Goal: Task Accomplishment & Management: Manage account settings

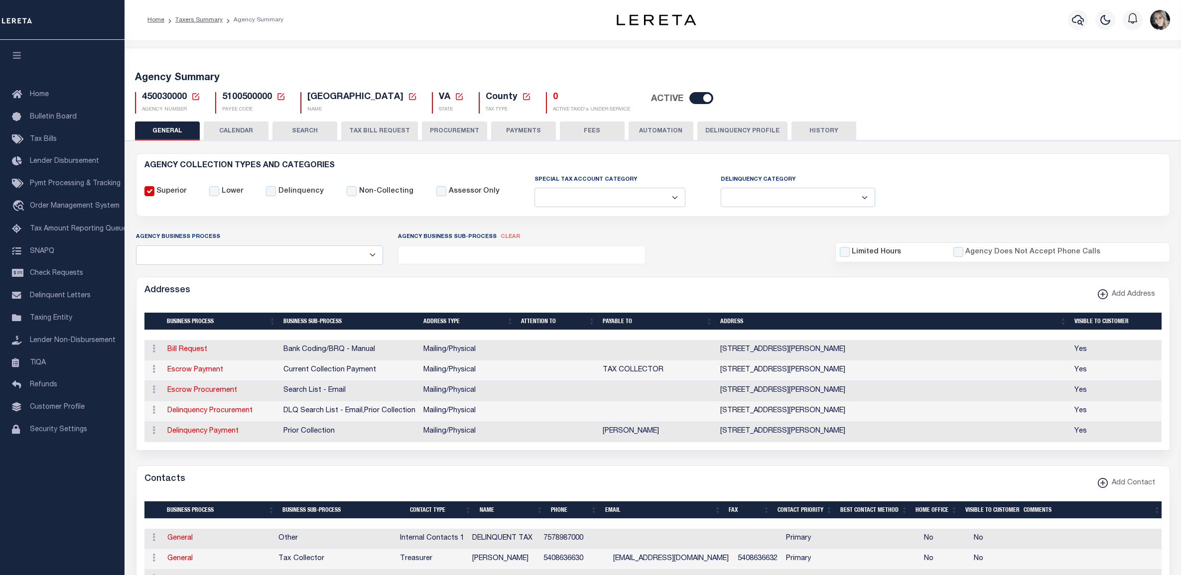
select select
click at [194, 94] on icon at bounding box center [195, 96] width 7 height 7
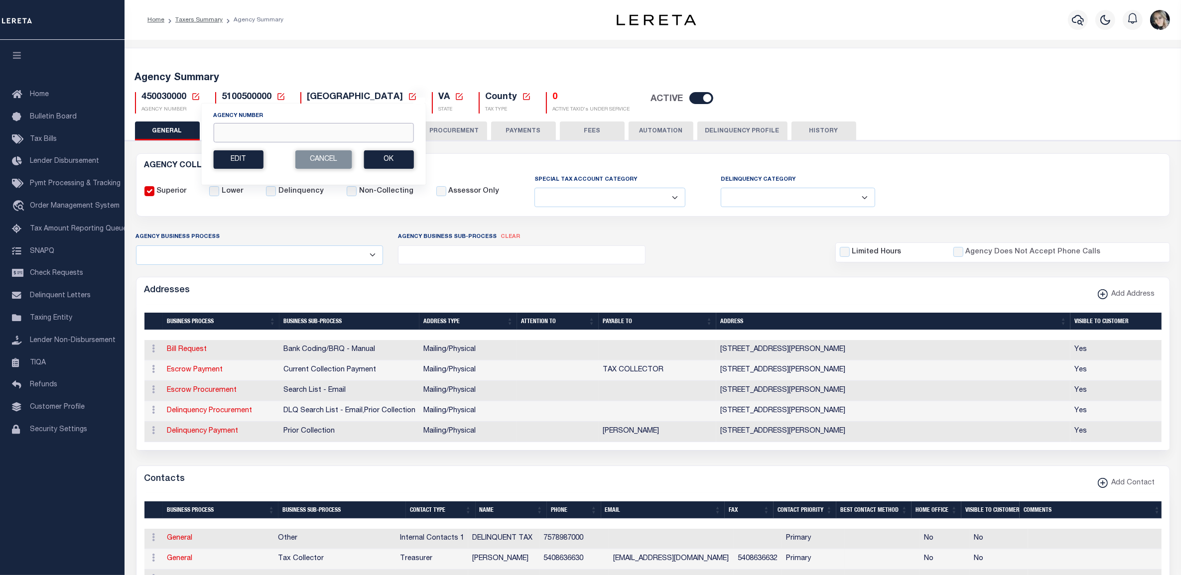
click at [284, 137] on input "Agency Number" at bounding box center [313, 132] width 200 height 19
paste input "421080000"
type input "421080000"
click at [380, 155] on button "Ok" at bounding box center [389, 159] width 50 height 18
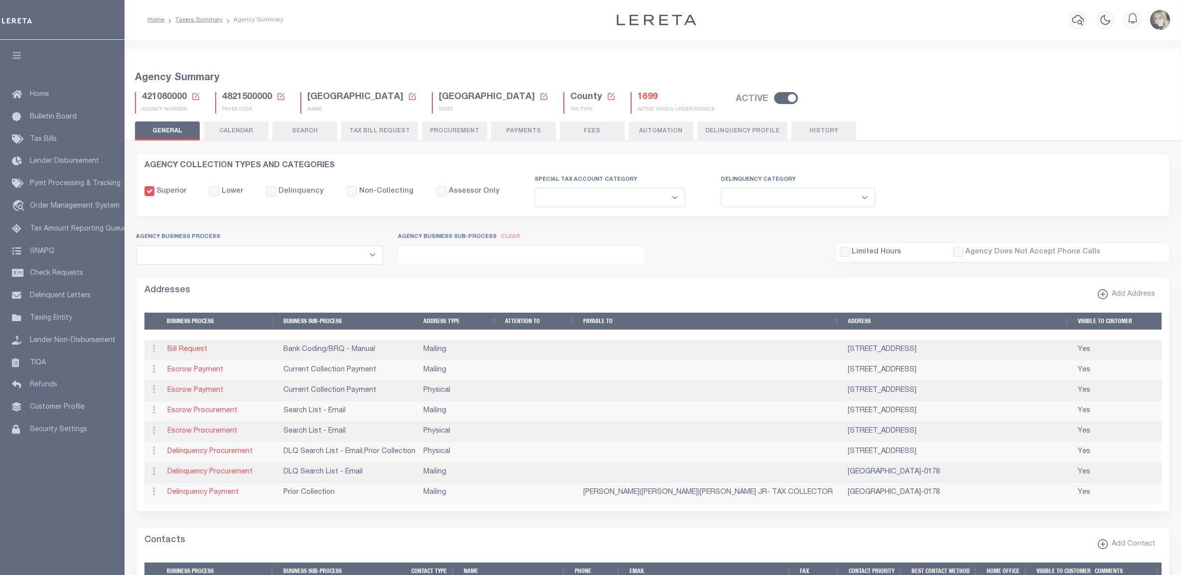
select select
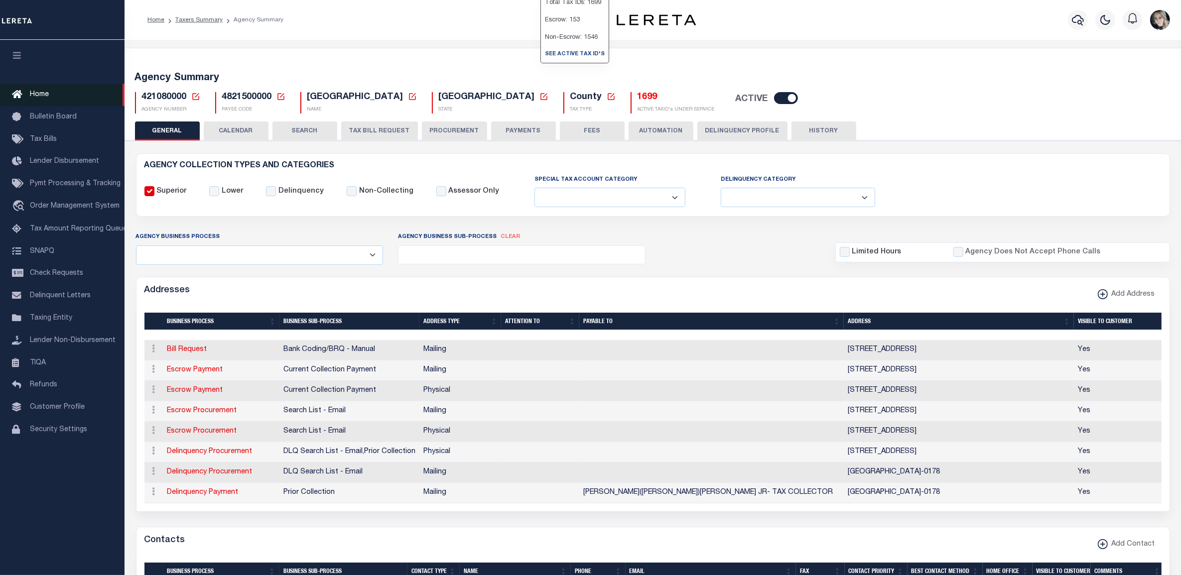
click at [46, 93] on span "Home" at bounding box center [39, 94] width 19 height 7
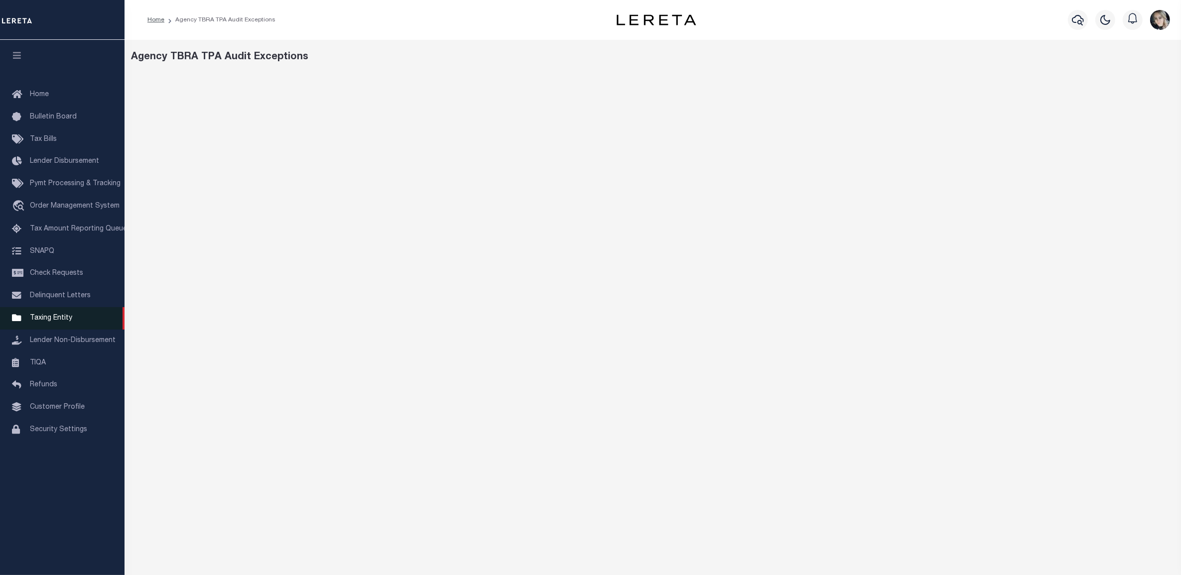
click at [55, 322] on span "Taxing Entity" at bounding box center [51, 318] width 42 height 7
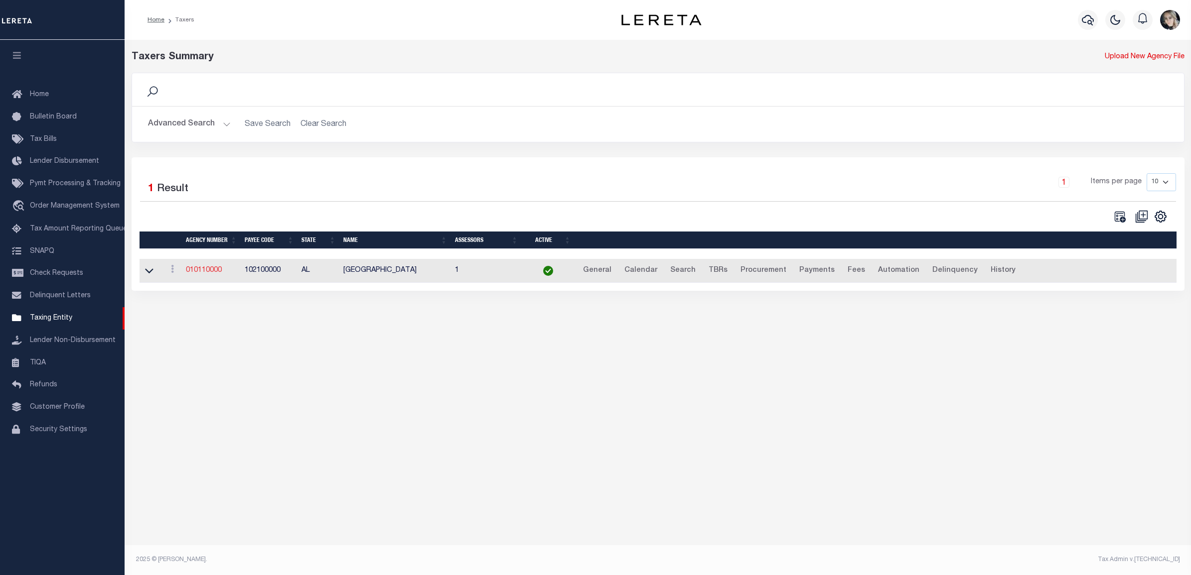
click at [198, 274] on link "010110000" at bounding box center [204, 270] width 36 height 7
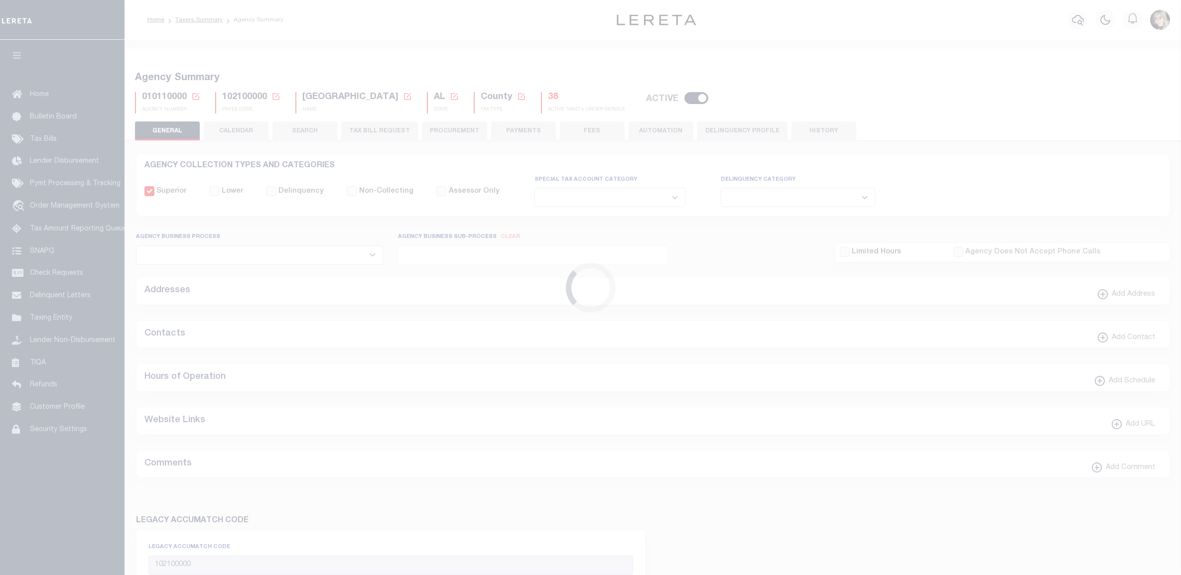
select select
click at [195, 94] on icon at bounding box center [195, 96] width 7 height 7
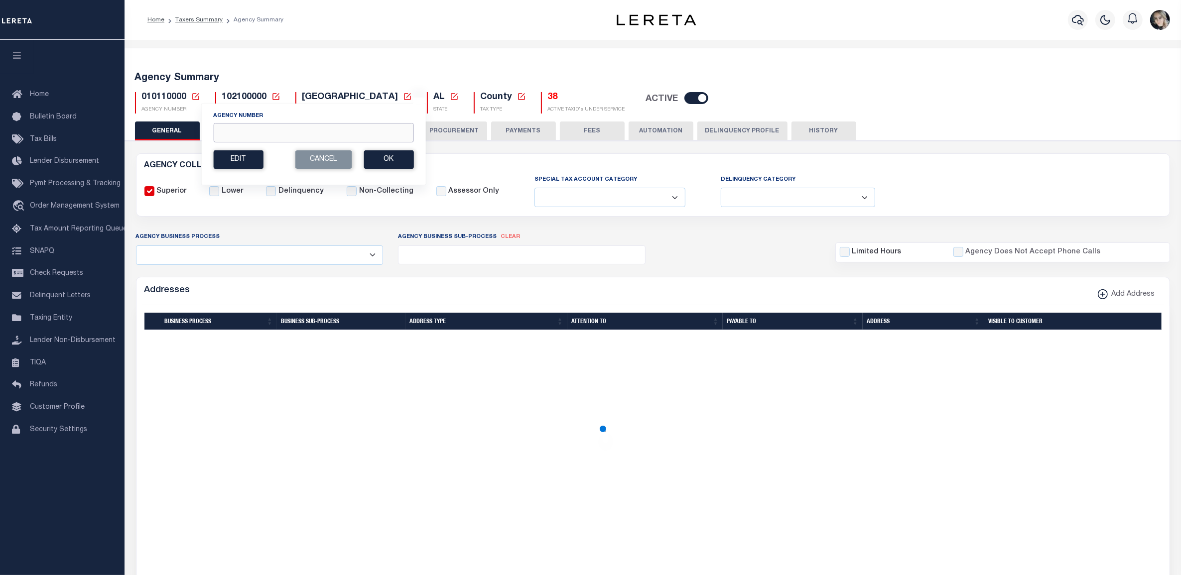
click at [228, 137] on input "Agency Number" at bounding box center [313, 132] width 200 height 19
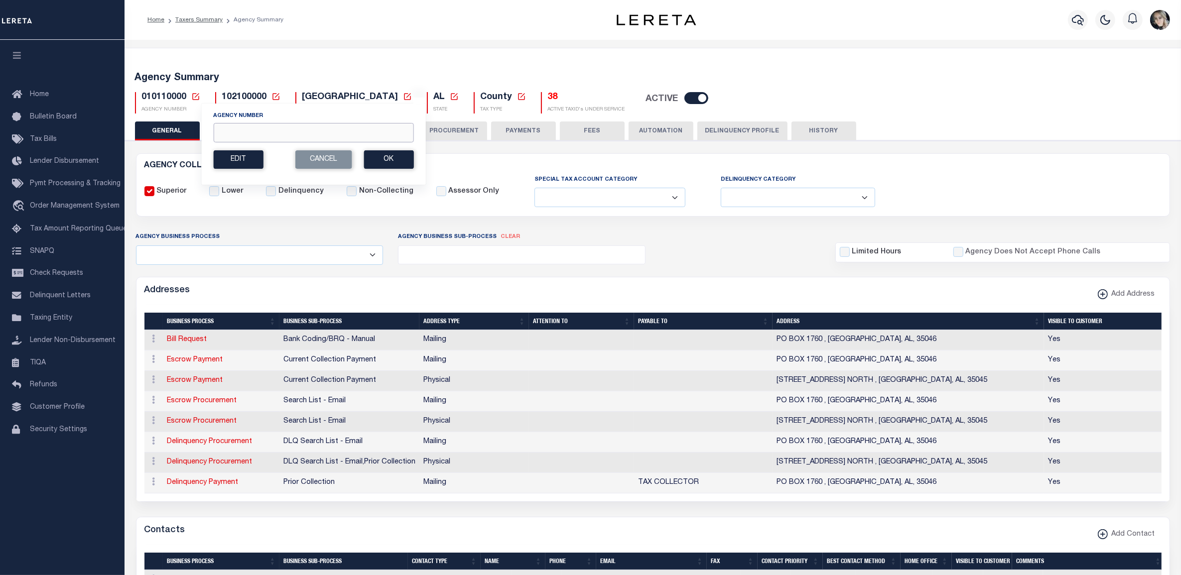
paste input "421080000"
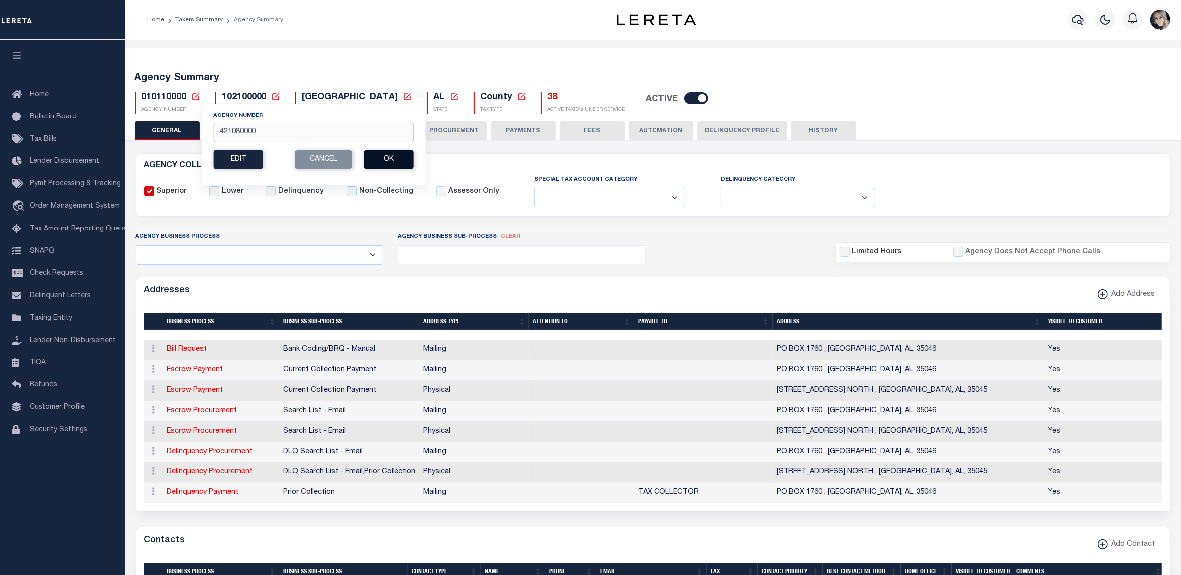
type input "421080000"
click at [369, 164] on button "Ok" at bounding box center [389, 159] width 50 height 18
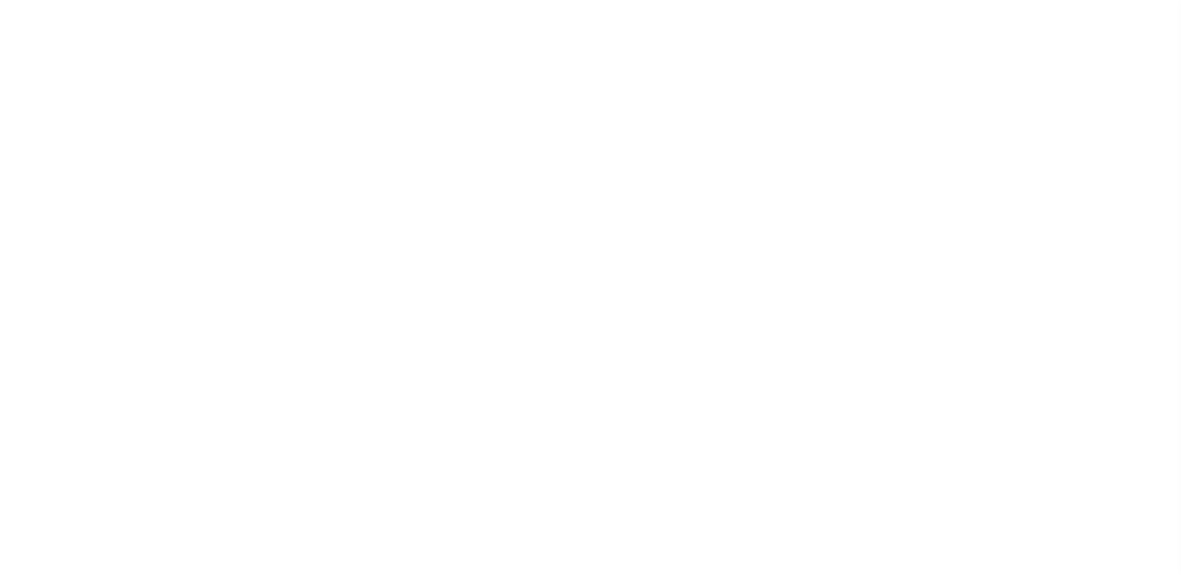
select select
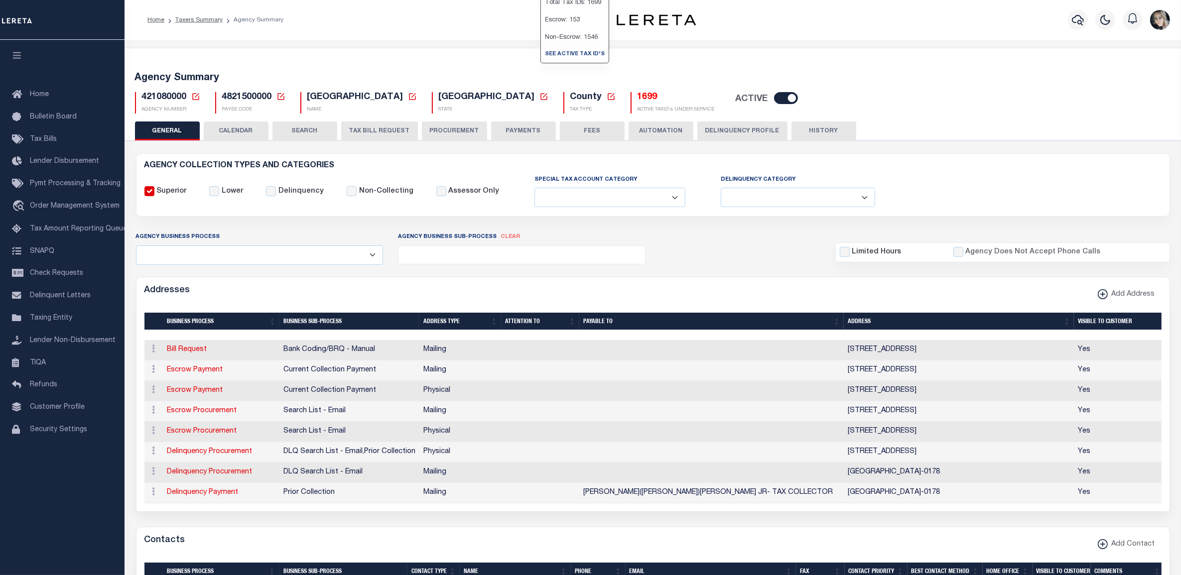
click at [554, 29] on p "Escrow: 153" at bounding box center [575, 19] width 68 height 17
click at [144, 95] on span "421080000" at bounding box center [164, 97] width 45 height 9
copy span "421080000"
click at [638, 96] on h5 "1699" at bounding box center [676, 97] width 77 height 11
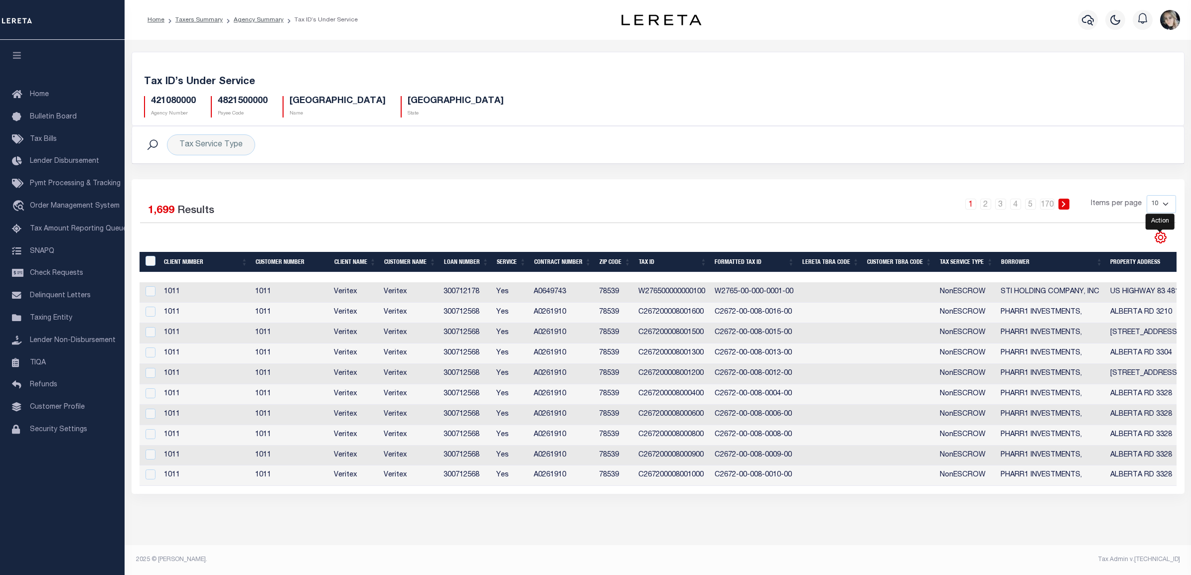
click at [1155, 239] on icon "" at bounding box center [1160, 238] width 11 height 11
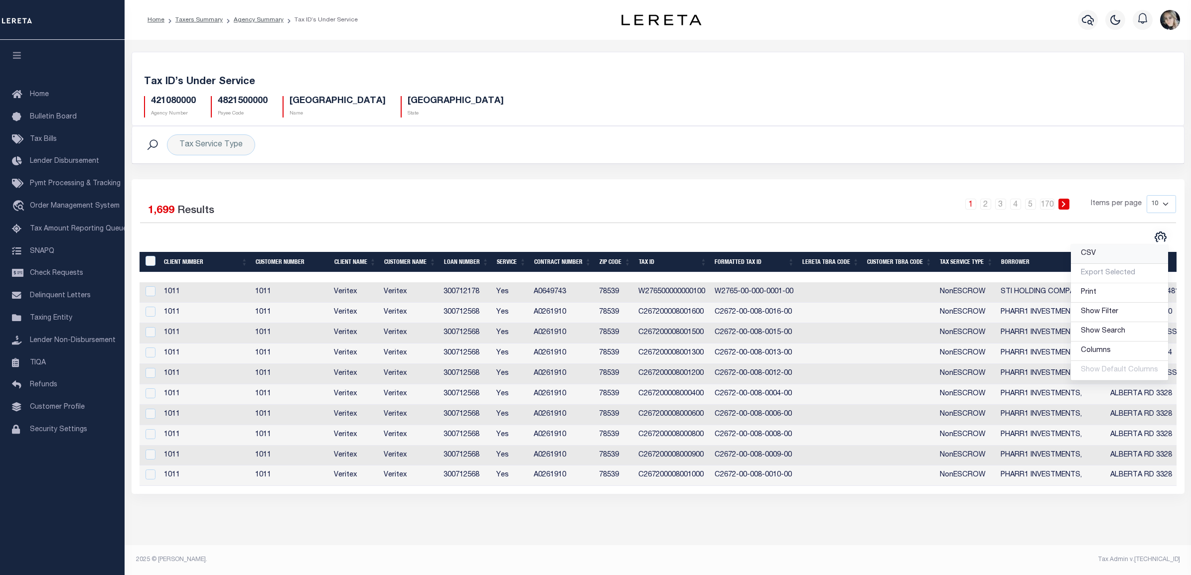
click at [1095, 253] on span "CSV" at bounding box center [1088, 253] width 15 height 7
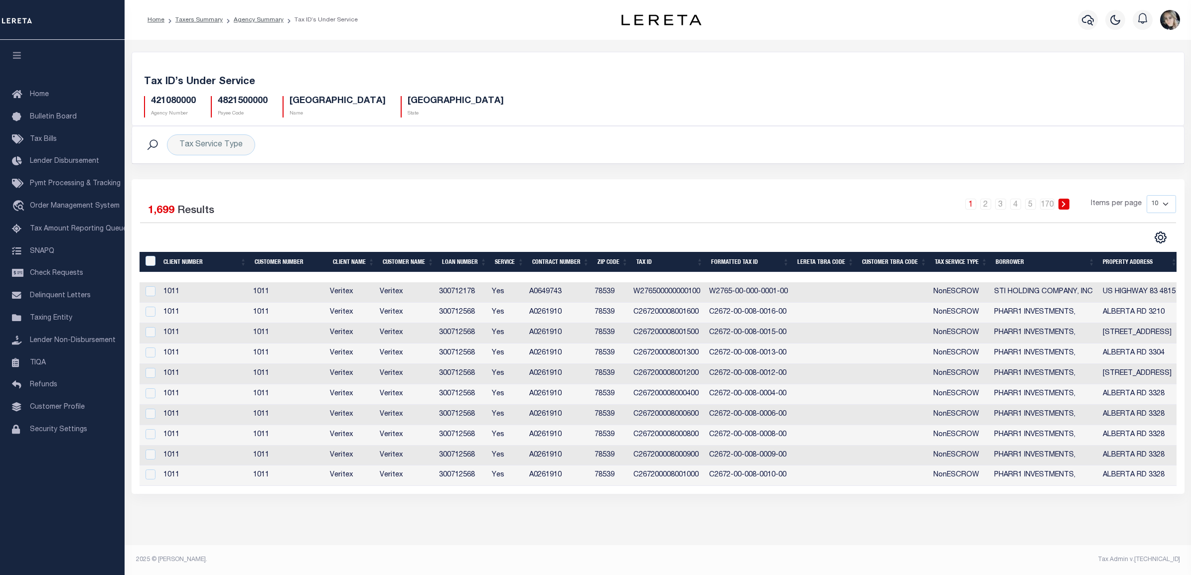
click at [178, 105] on h5 "421080000" at bounding box center [173, 101] width 45 height 11
click at [256, 17] on link "Agency Summary" at bounding box center [259, 20] width 50 height 6
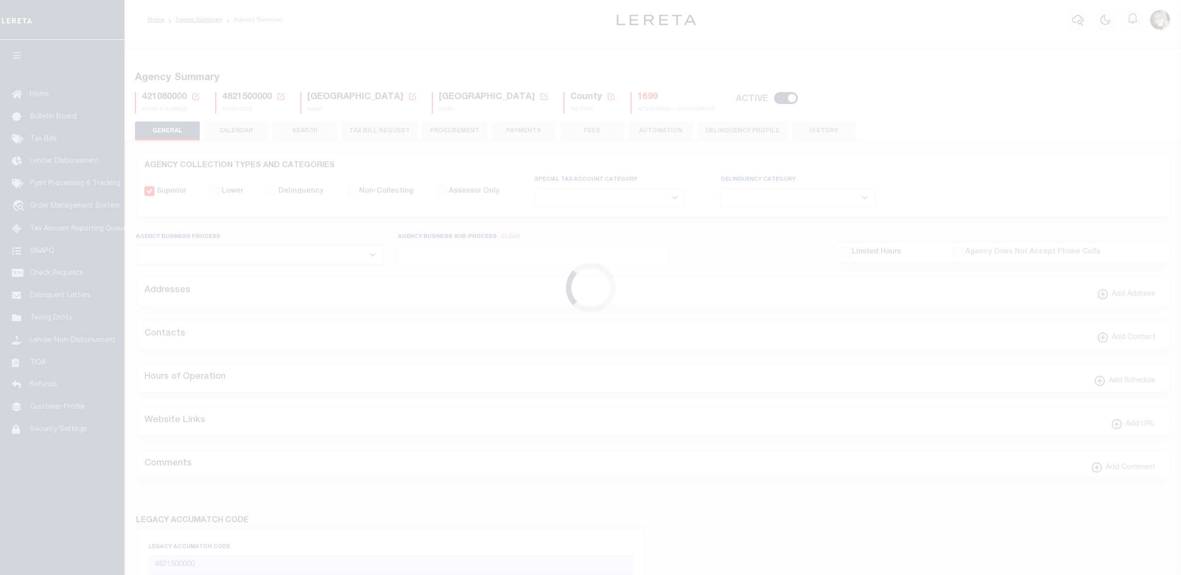
select select
click at [195, 99] on icon at bounding box center [195, 96] width 9 height 9
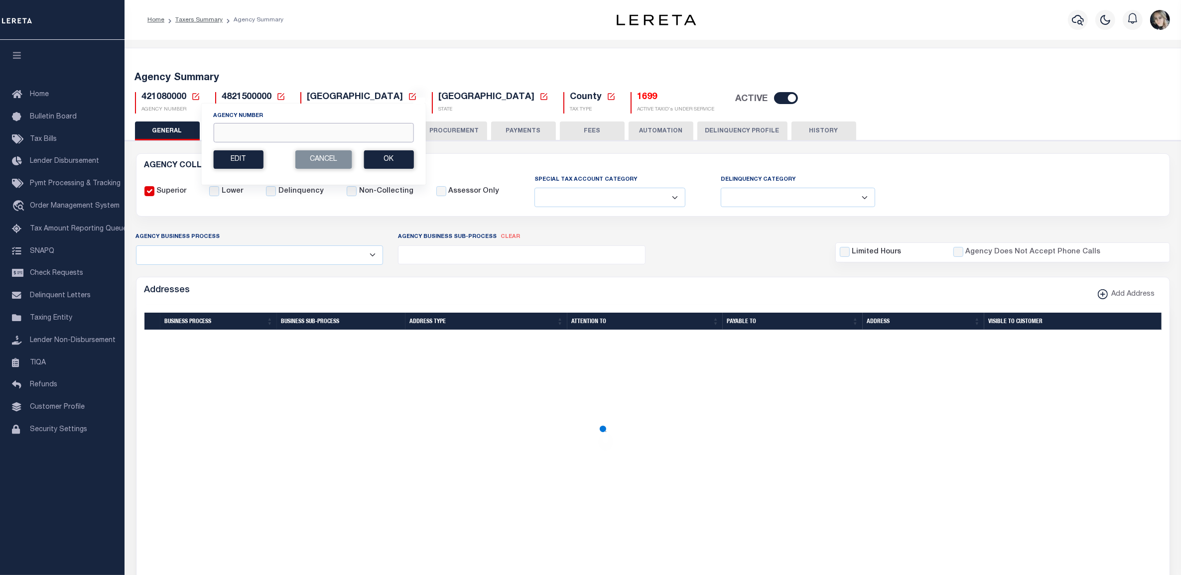
click at [256, 137] on input "Agency Number" at bounding box center [313, 132] width 200 height 19
paste input "421088801"
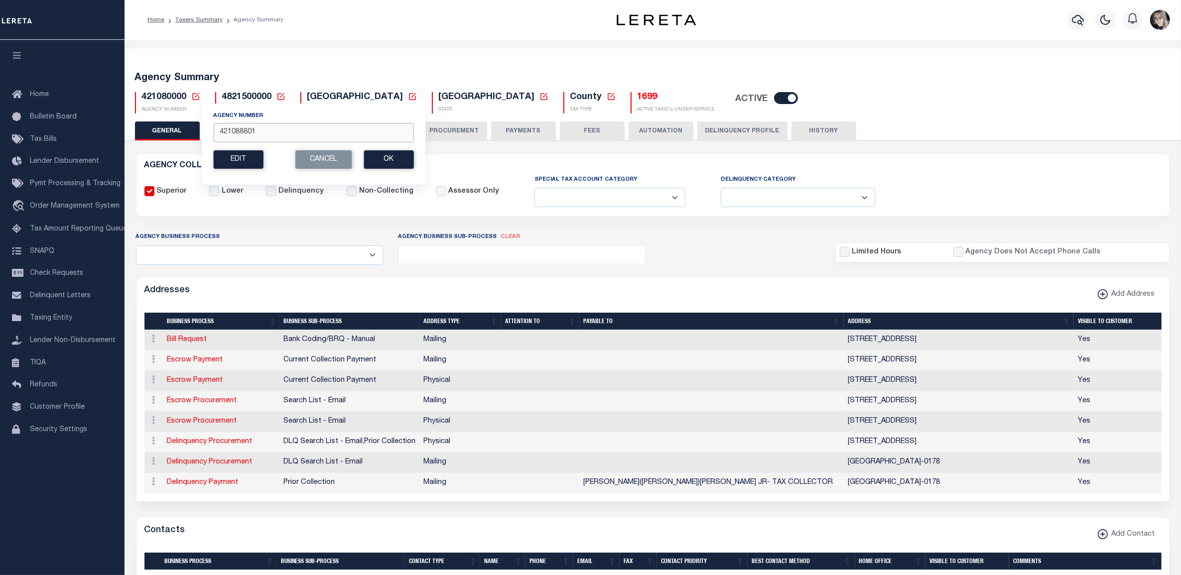
click at [262, 136] on input "421088801" at bounding box center [313, 132] width 200 height 19
type input "421088801"
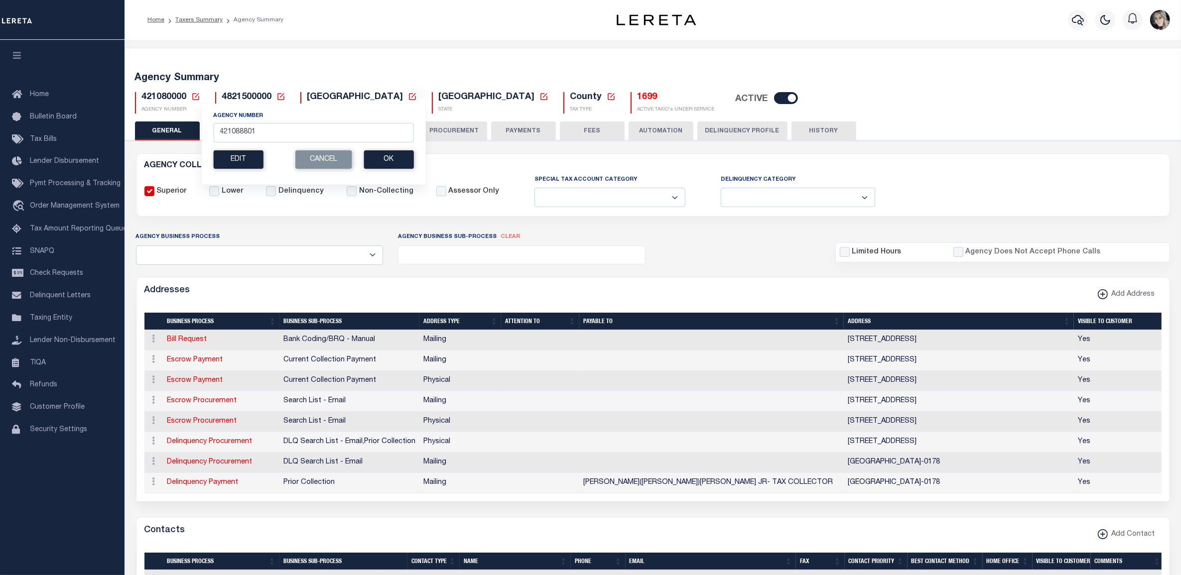
drag, startPoint x: 385, startPoint y: 162, endPoint x: 447, endPoint y: 145, distance: 64.2
click at [385, 162] on button "Ok" at bounding box center [389, 159] width 50 height 18
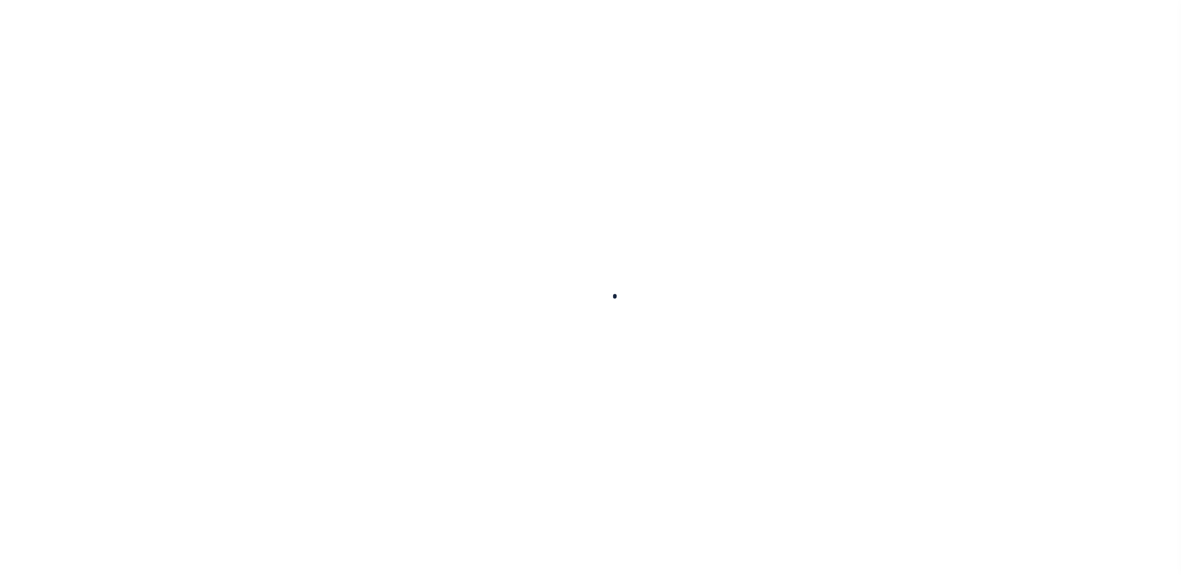
select select
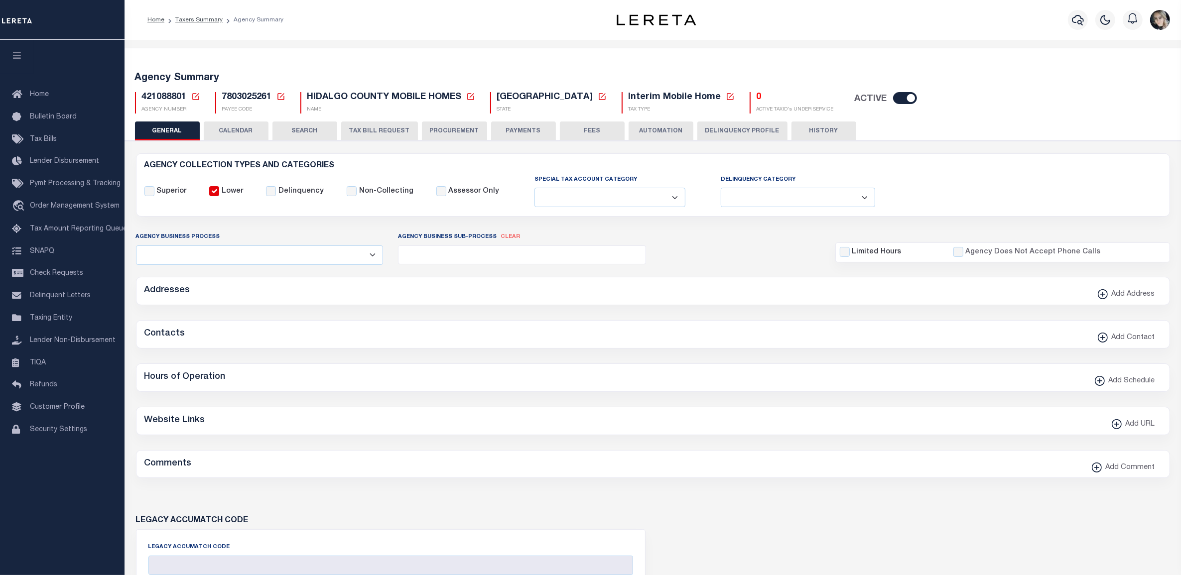
checkbox input "false"
